Goal: Information Seeking & Learning: Learn about a topic

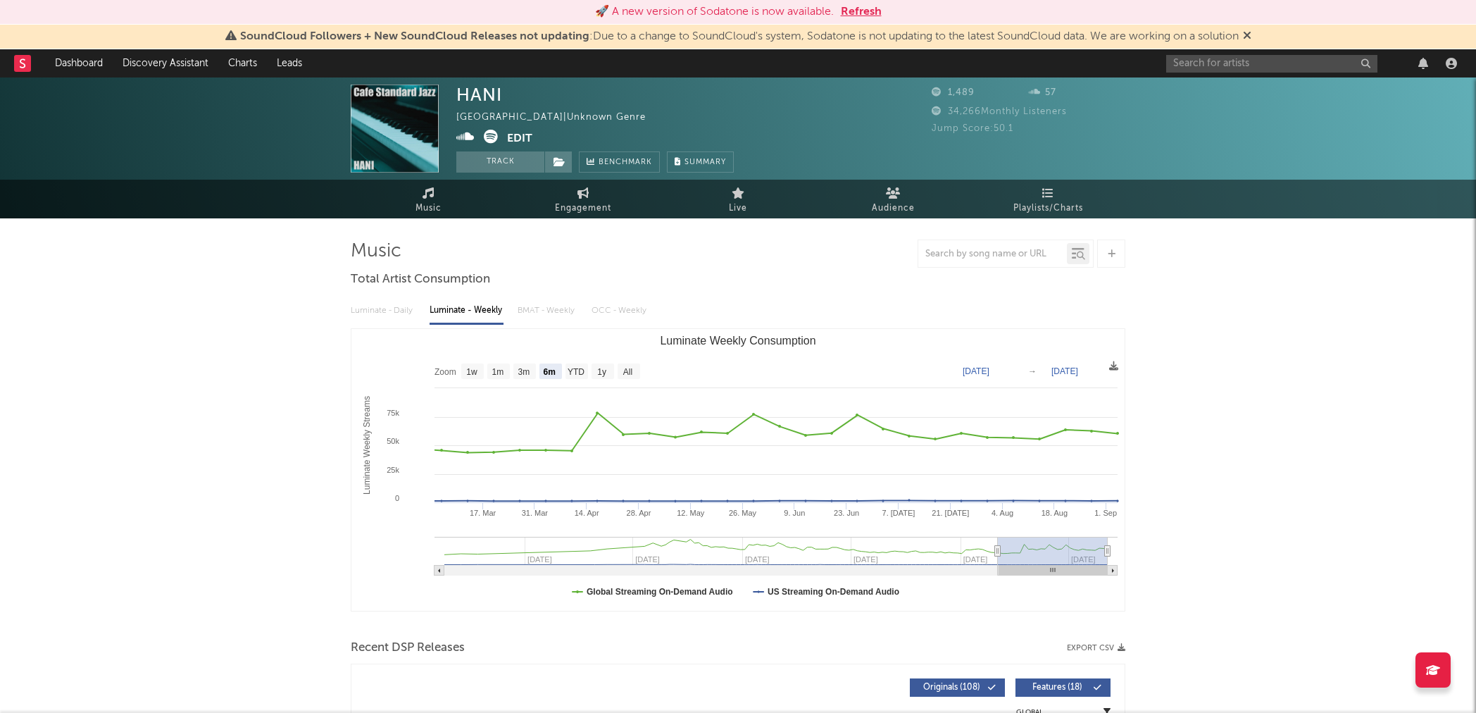
select select "6m"
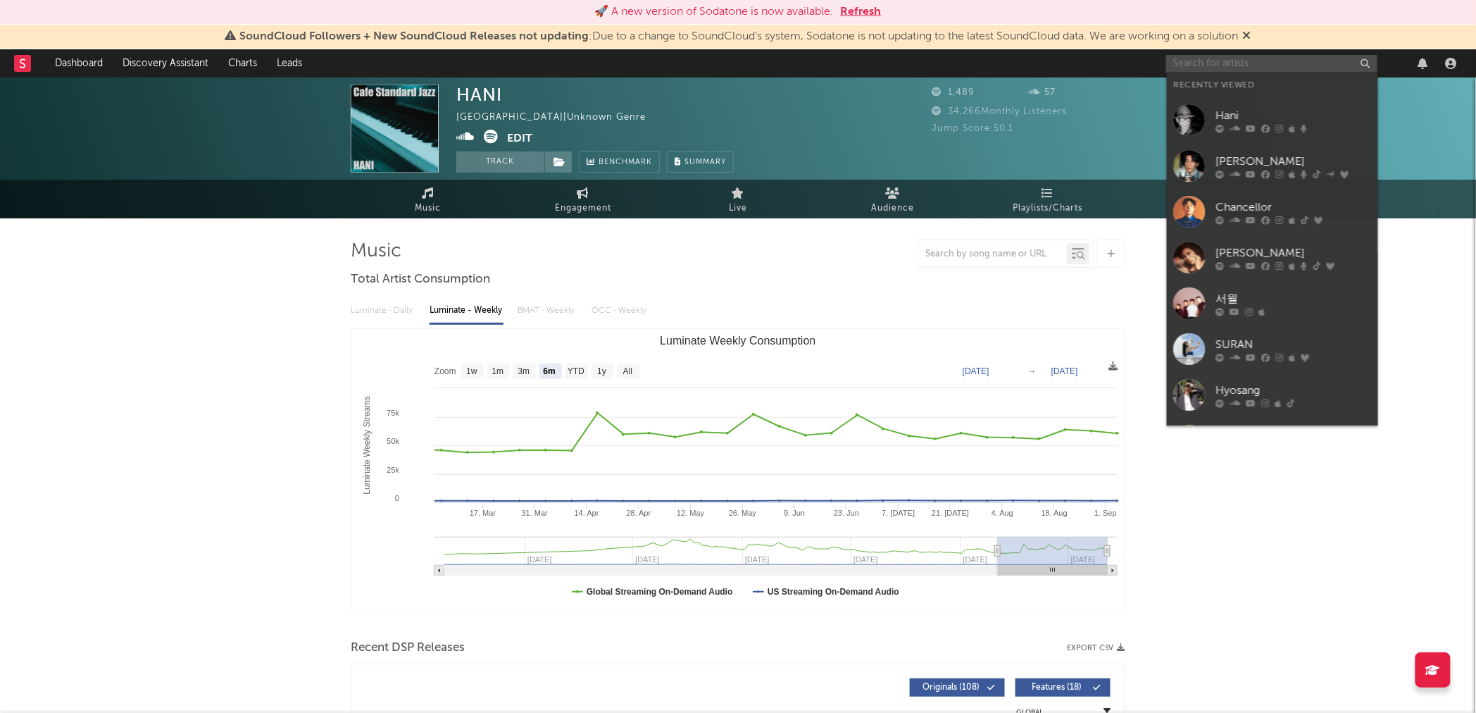
click at [1206, 64] on input "text" at bounding box center [1271, 64] width 211 height 18
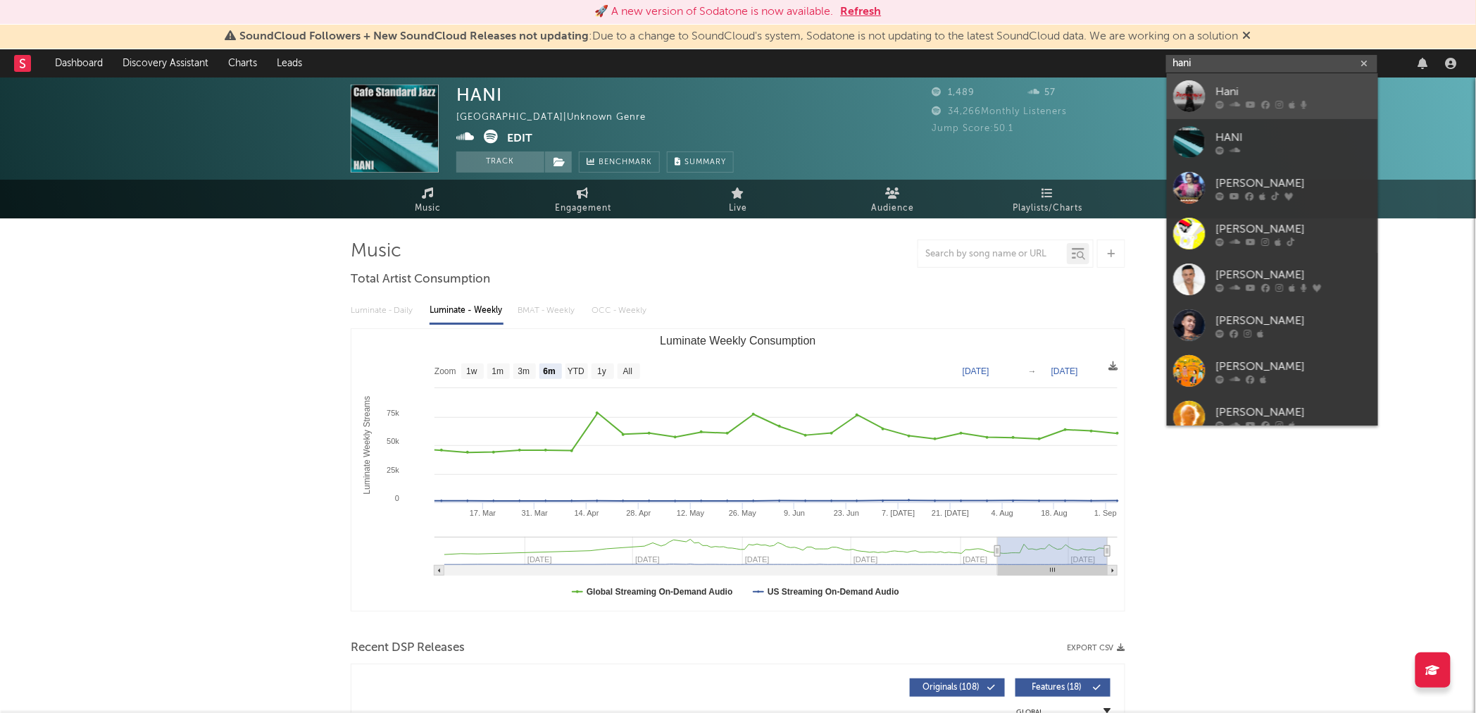
type input "hani"
click at [1183, 103] on div at bounding box center [1190, 96] width 32 height 32
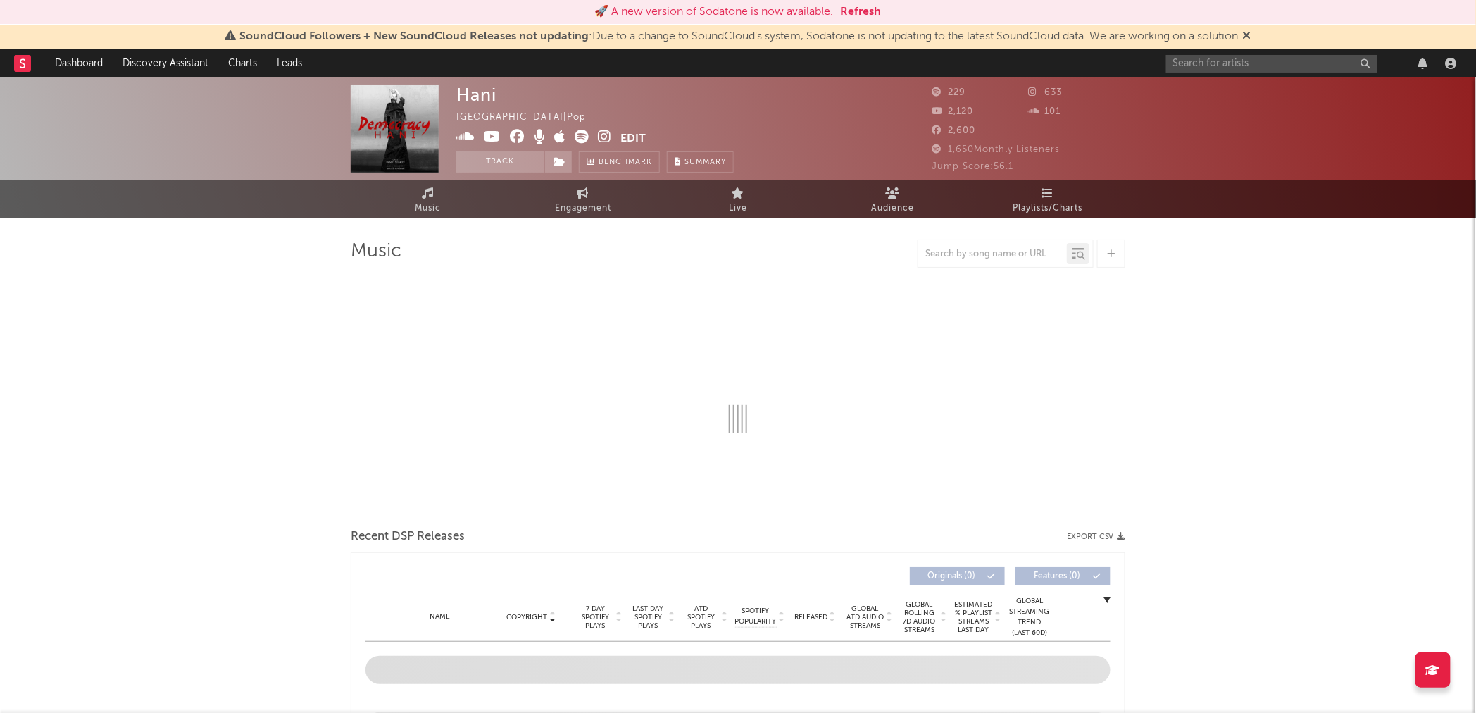
select select "1w"
